Goal: Task Accomplishment & Management: Use online tool/utility

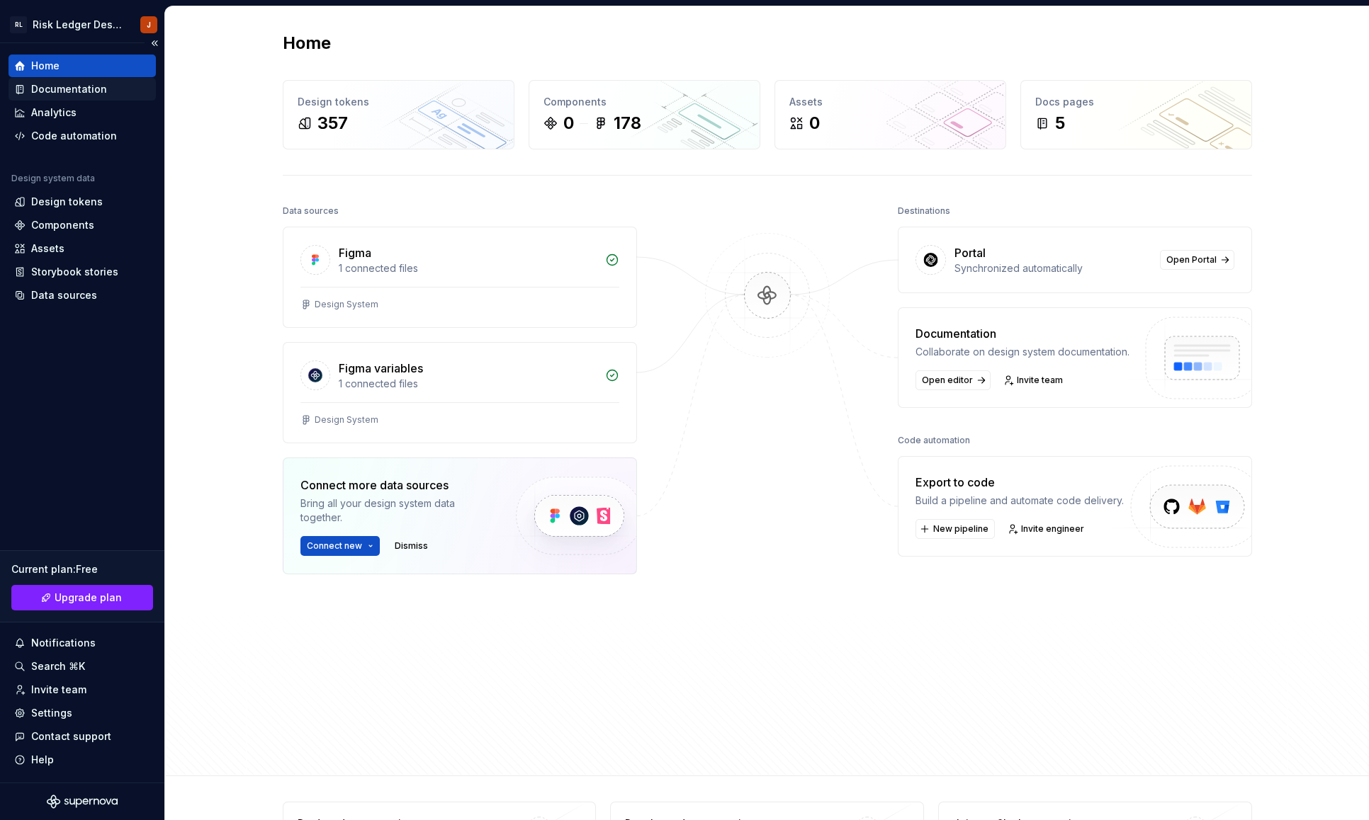
click at [39, 84] on div "Documentation" at bounding box center [69, 89] width 76 height 14
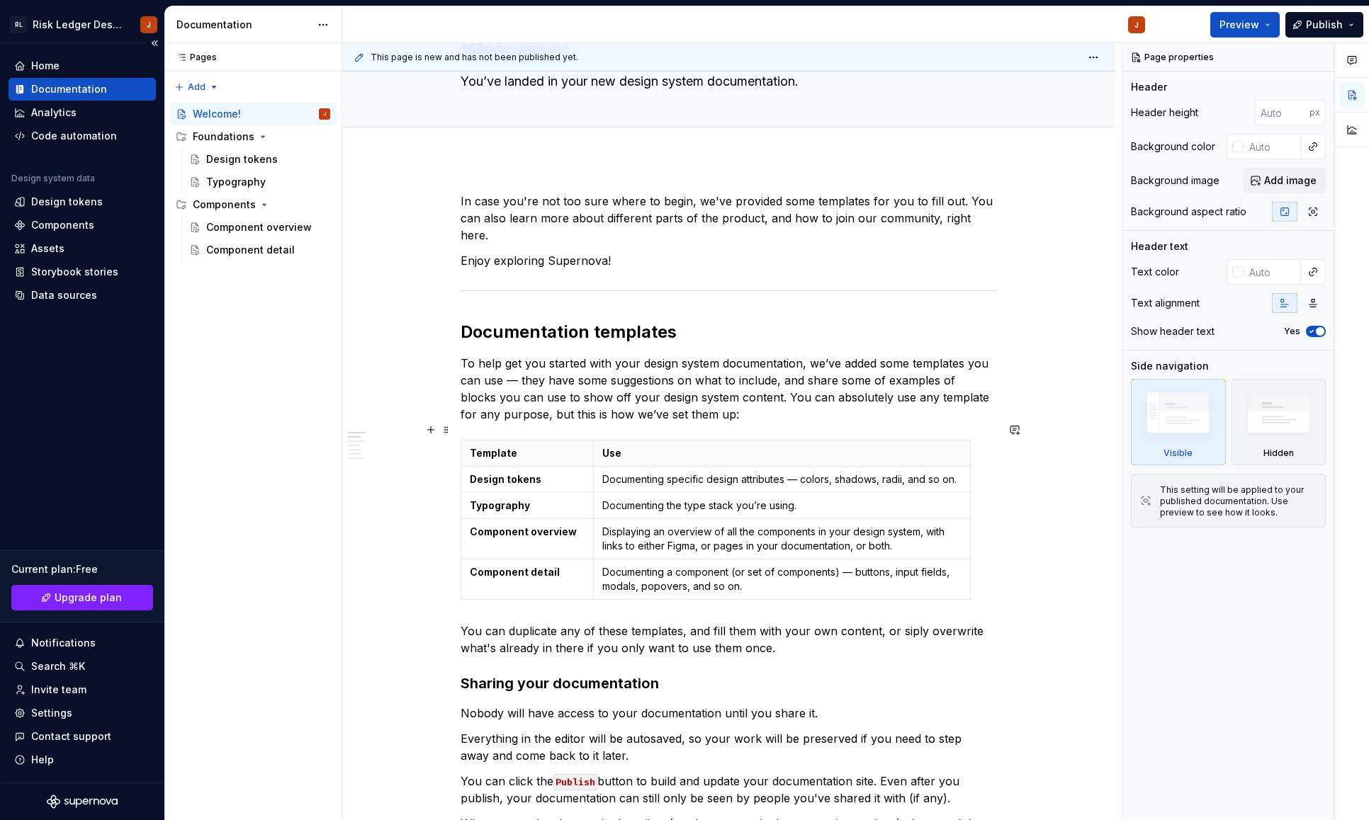
scroll to position [120, 0]
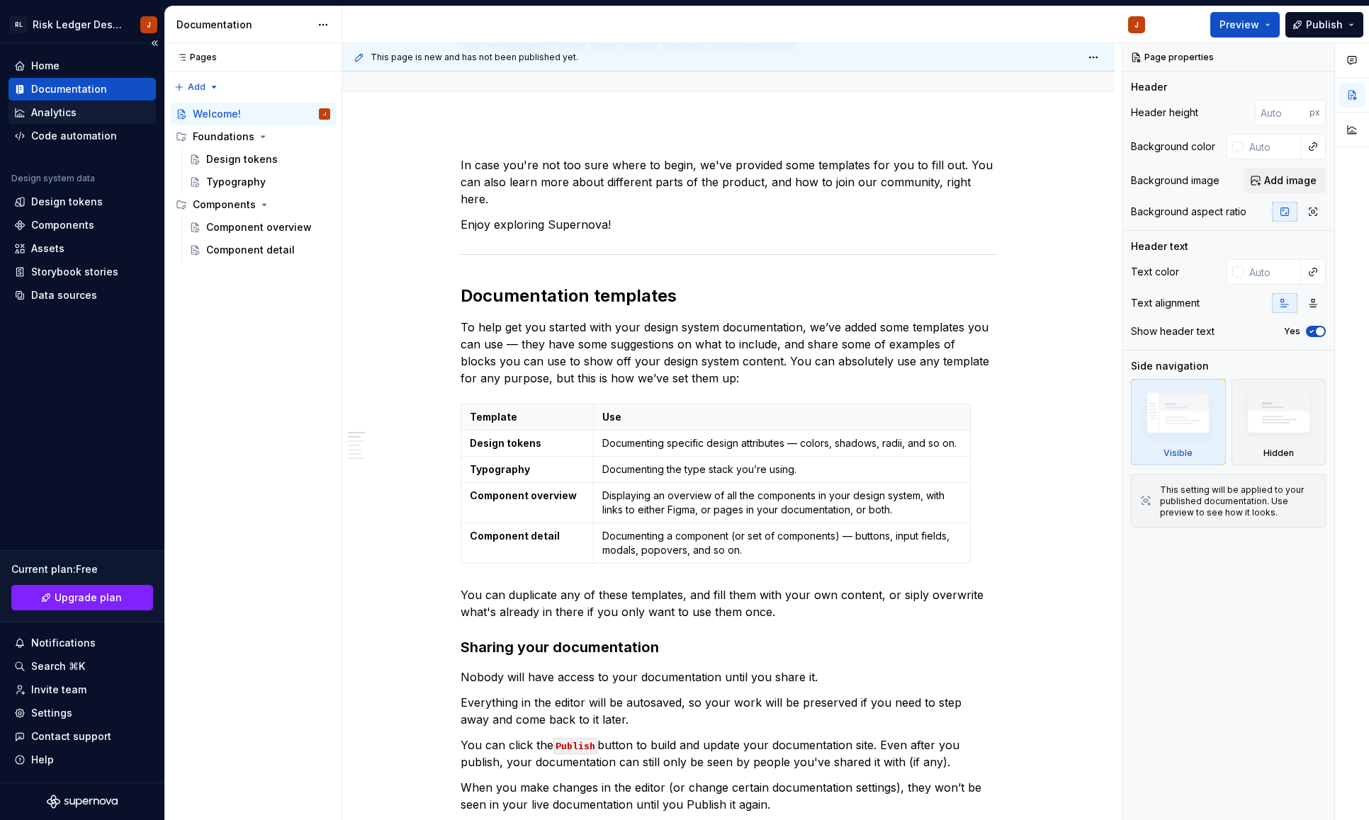
click at [48, 111] on div "Analytics" at bounding box center [53, 113] width 45 height 14
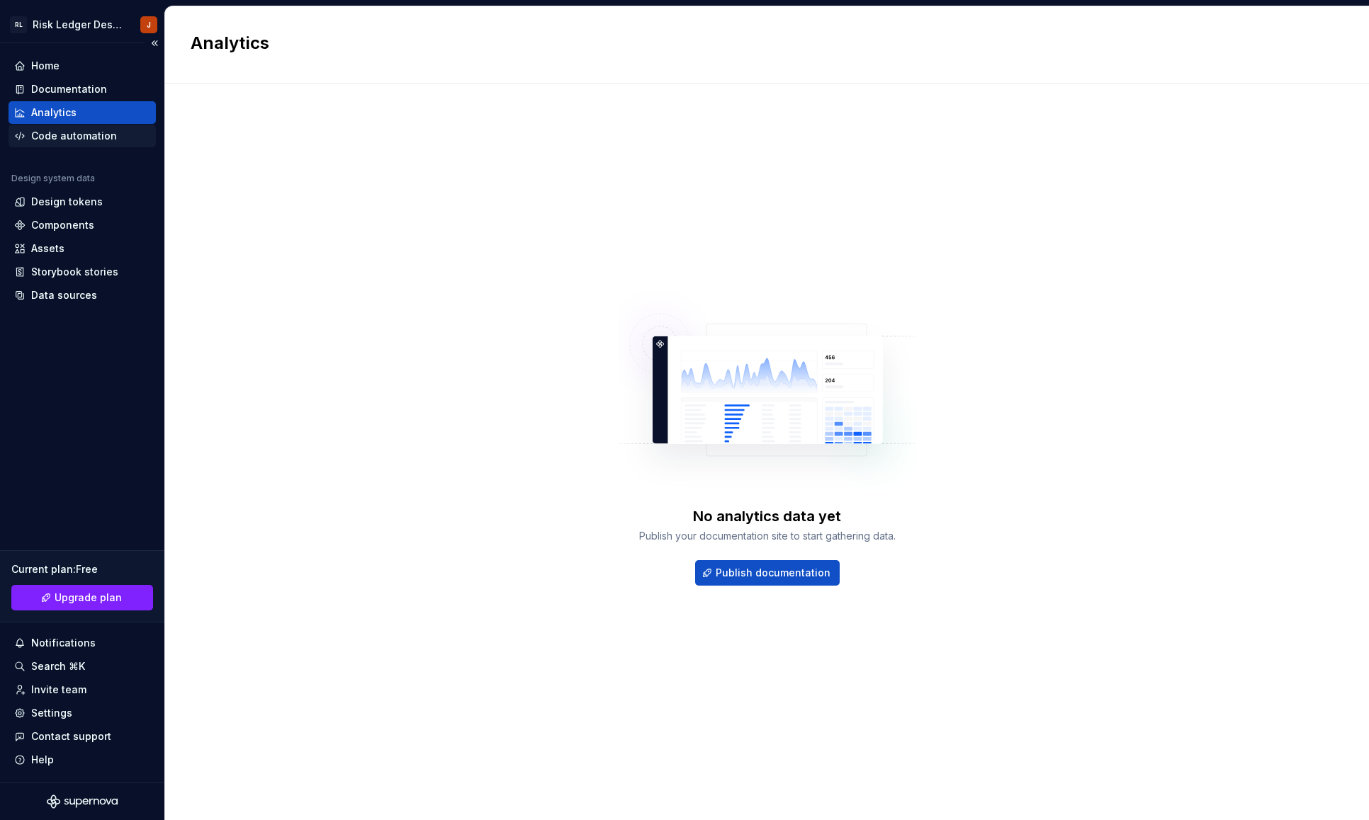
click at [76, 139] on div "Code automation" at bounding box center [74, 136] width 86 height 14
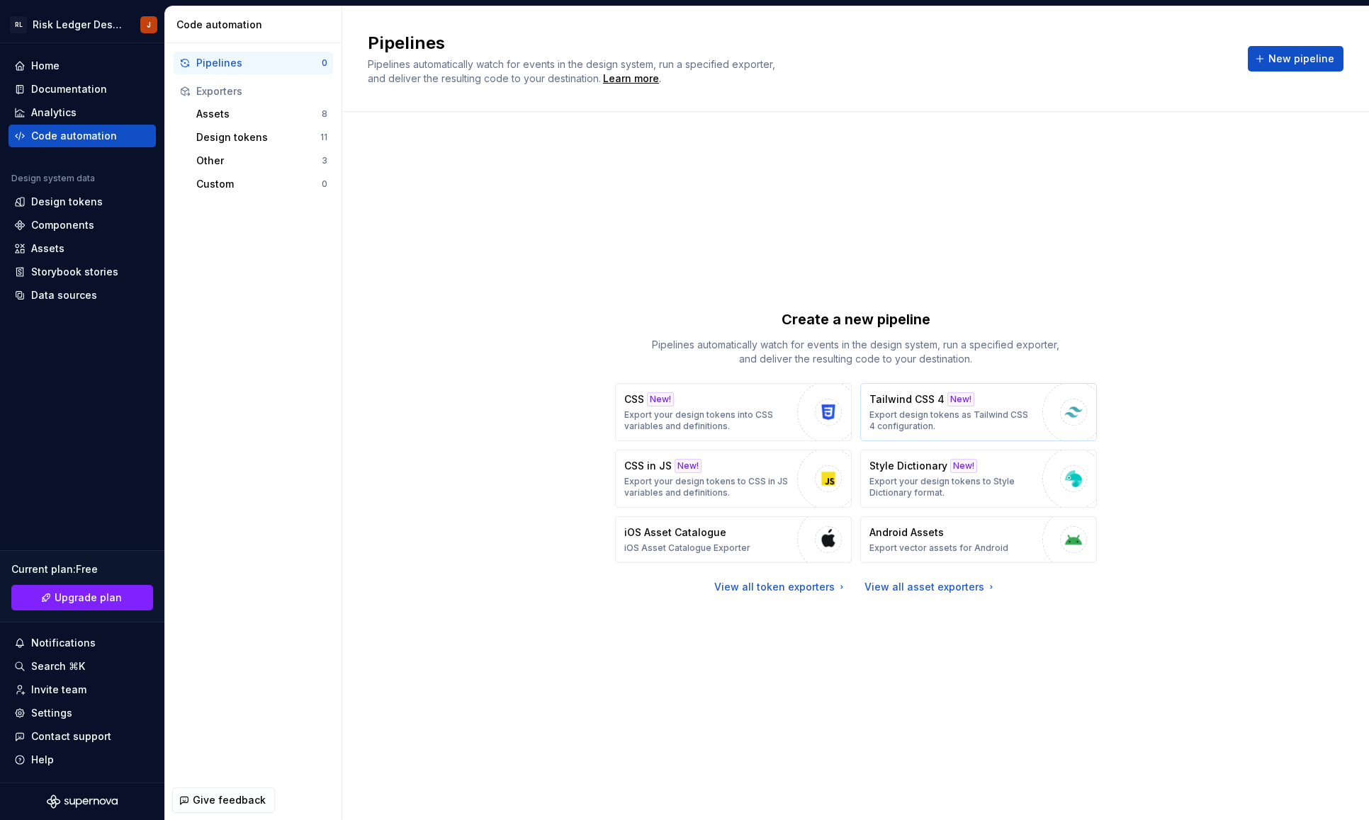
click at [949, 419] on p "Export design tokens as Tailwind CSS 4 configuration." at bounding box center [952, 420] width 166 height 23
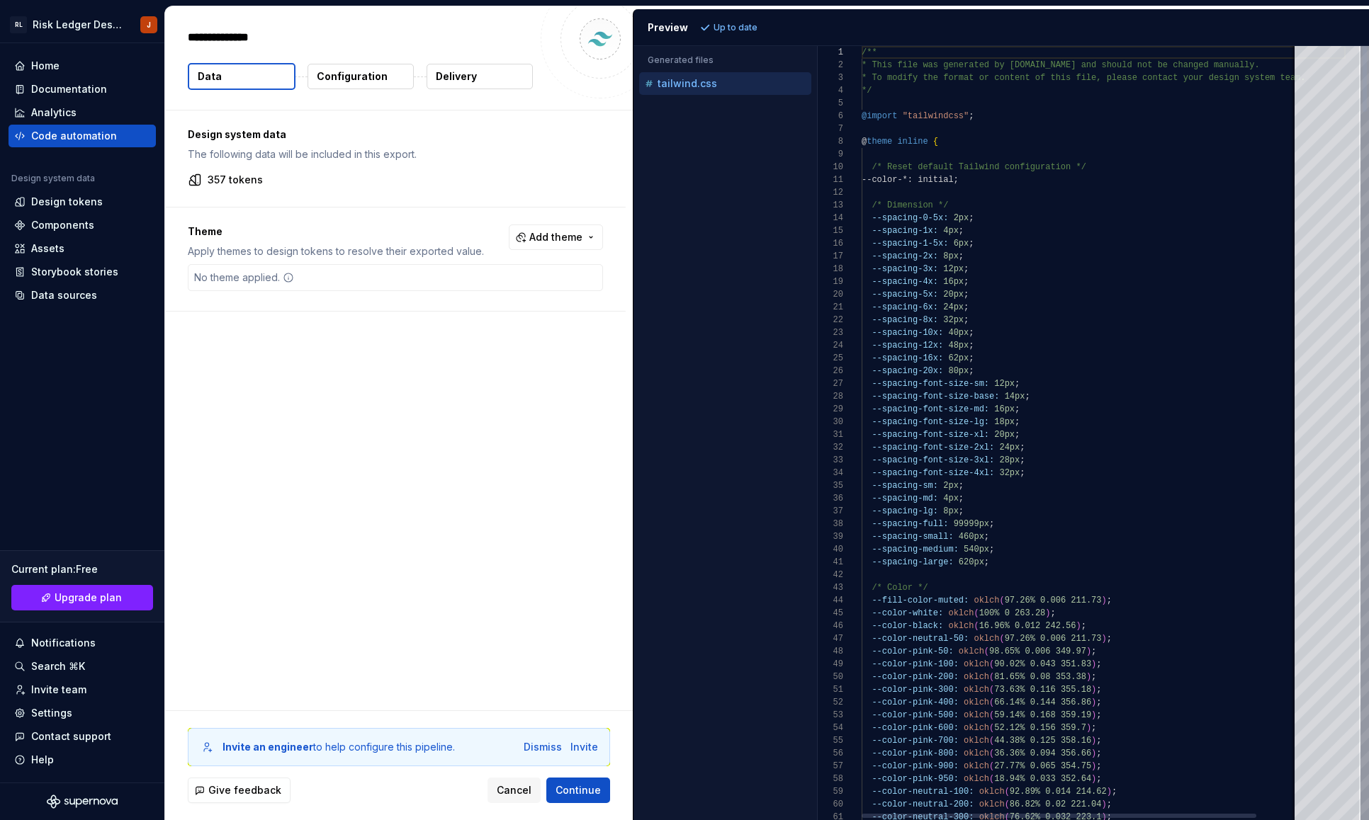
type textarea "*"
click at [1366, 46] on div at bounding box center [1364, 79] width 4 height 66
click at [383, 337] on div "Design system data The following data will be included in this export. 357 toke…" at bounding box center [399, 411] width 468 height 600
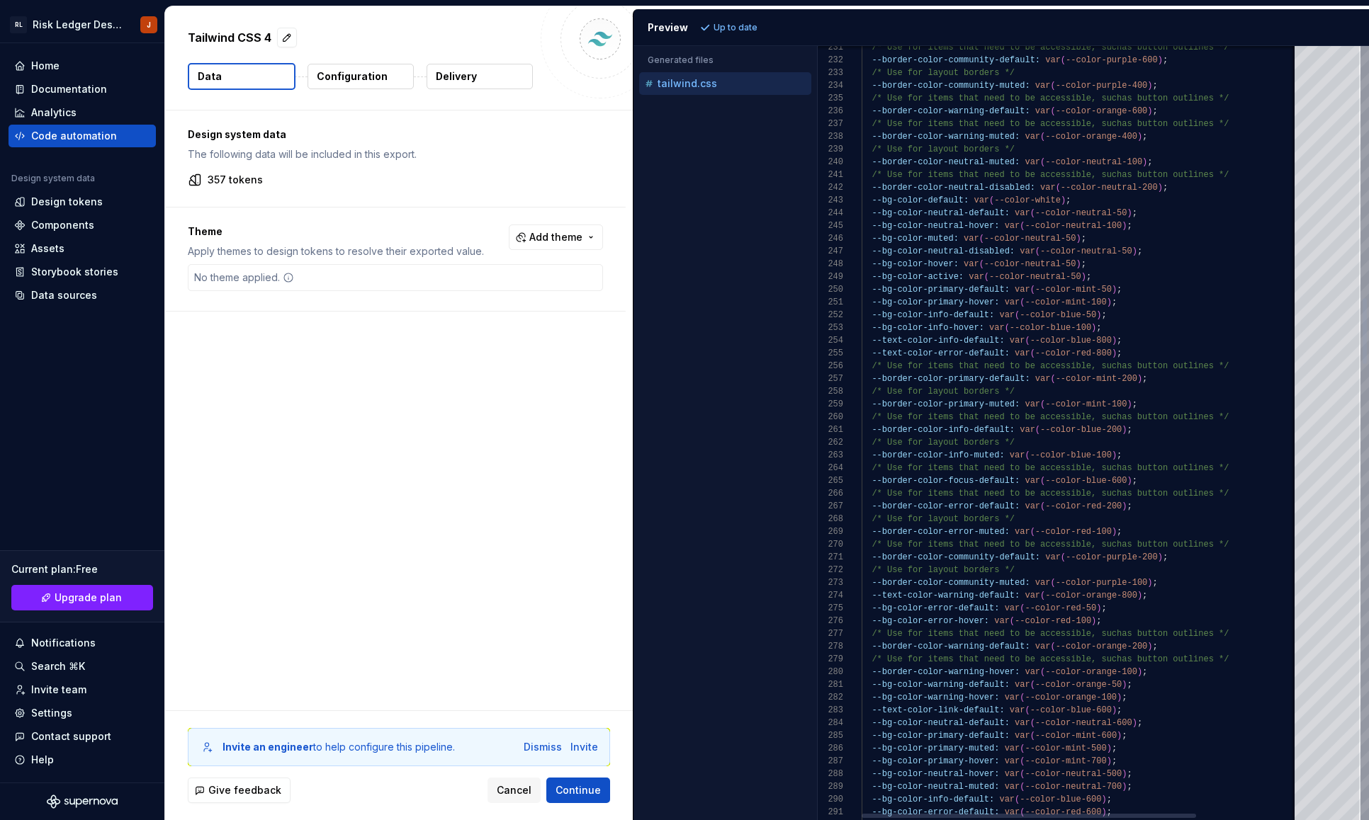
type textarea "**********"
